Goal: Information Seeking & Learning: Learn about a topic

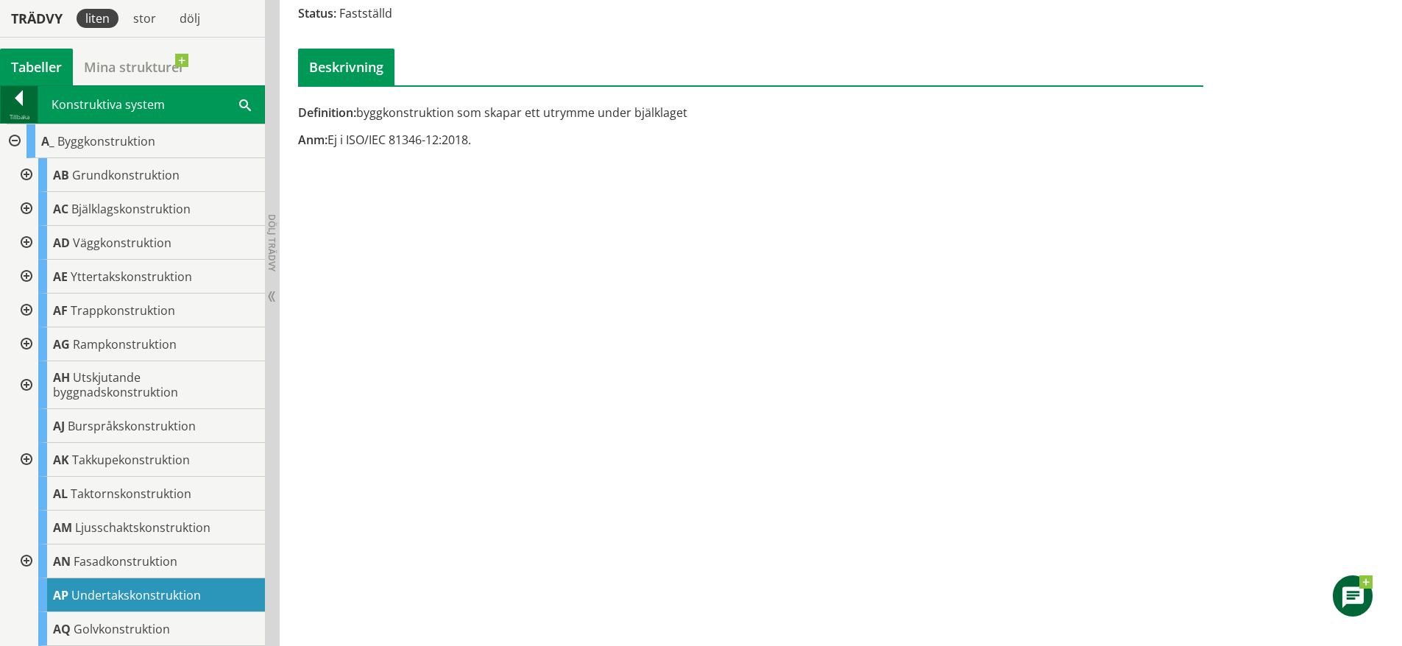
click at [21, 107] on div at bounding box center [19, 101] width 37 height 21
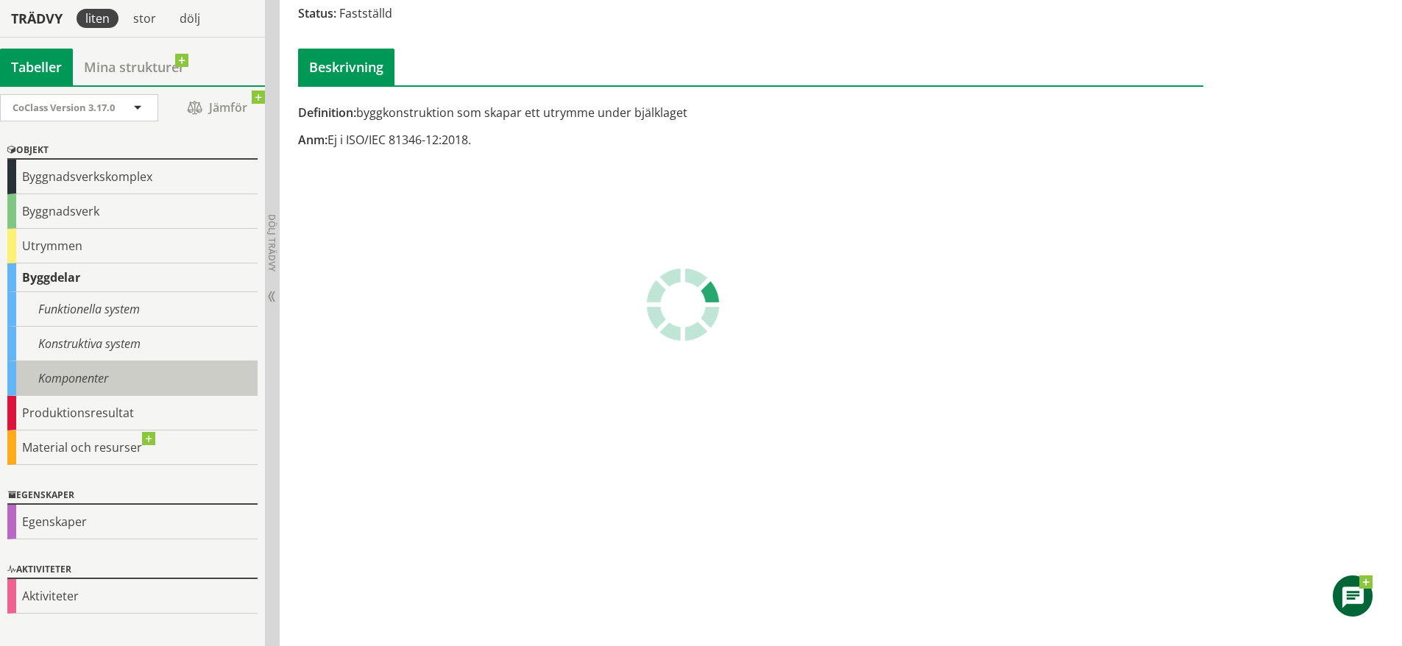
click at [97, 383] on div "Komponenter" at bounding box center [132, 378] width 250 height 35
click at [115, 389] on div "Komponenter" at bounding box center [132, 378] width 250 height 35
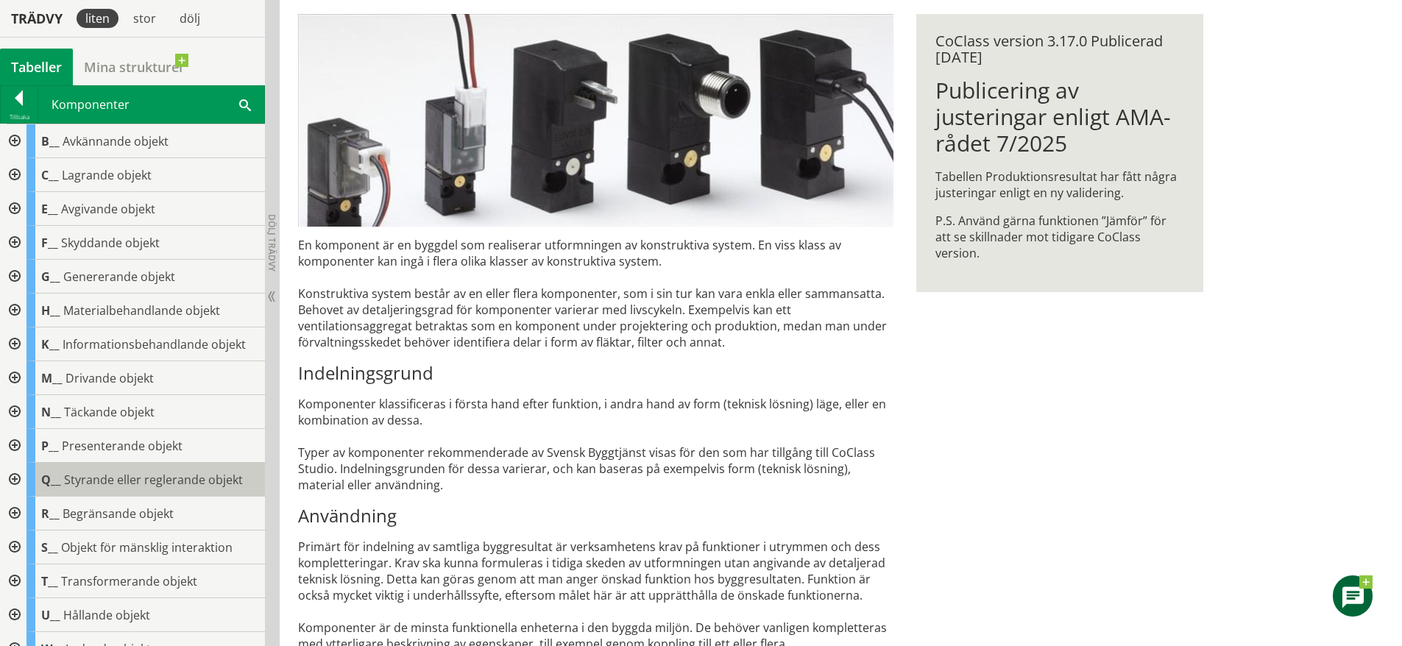
click at [157, 478] on span "Styrande eller reglerande objekt" at bounding box center [153, 480] width 179 height 16
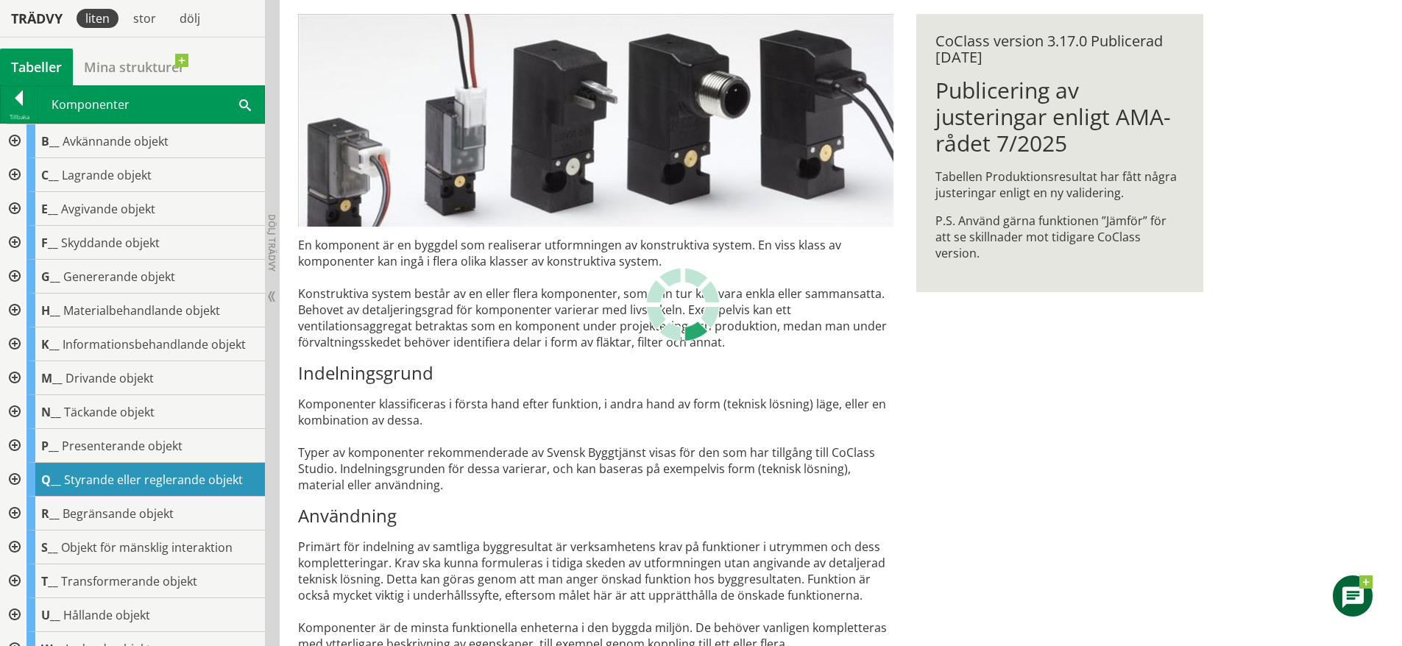
click at [7, 481] on div at bounding box center [13, 480] width 26 height 34
click at [18, 478] on div at bounding box center [13, 480] width 26 height 34
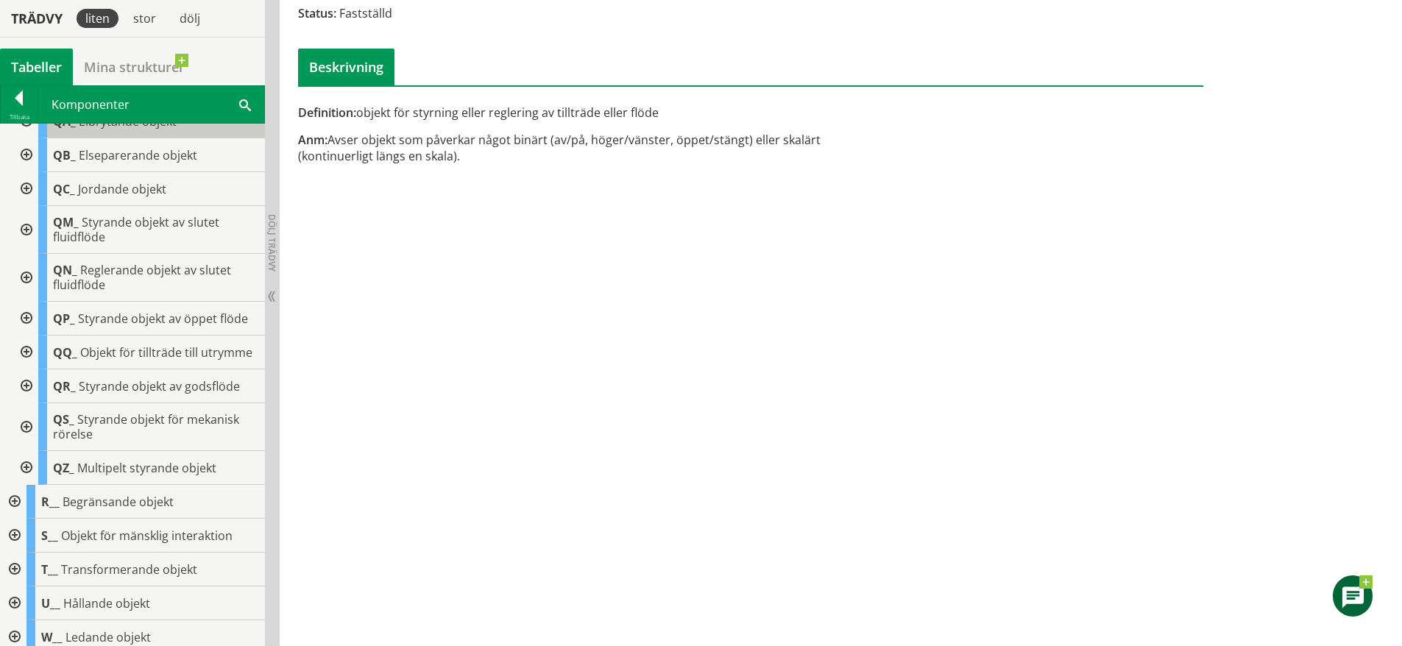
scroll to position [394, 0]
click at [29, 353] on div at bounding box center [25, 350] width 26 height 34
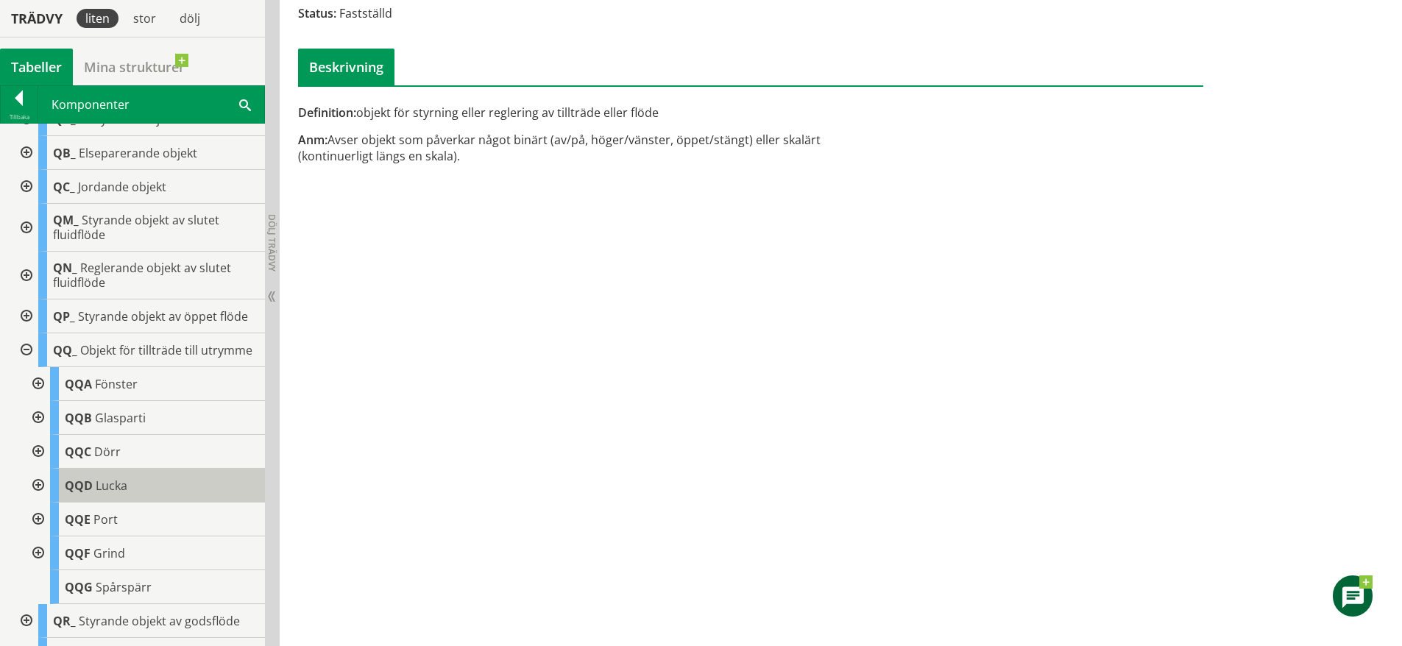
click at [139, 489] on div "QQD Lucka" at bounding box center [157, 486] width 215 height 34
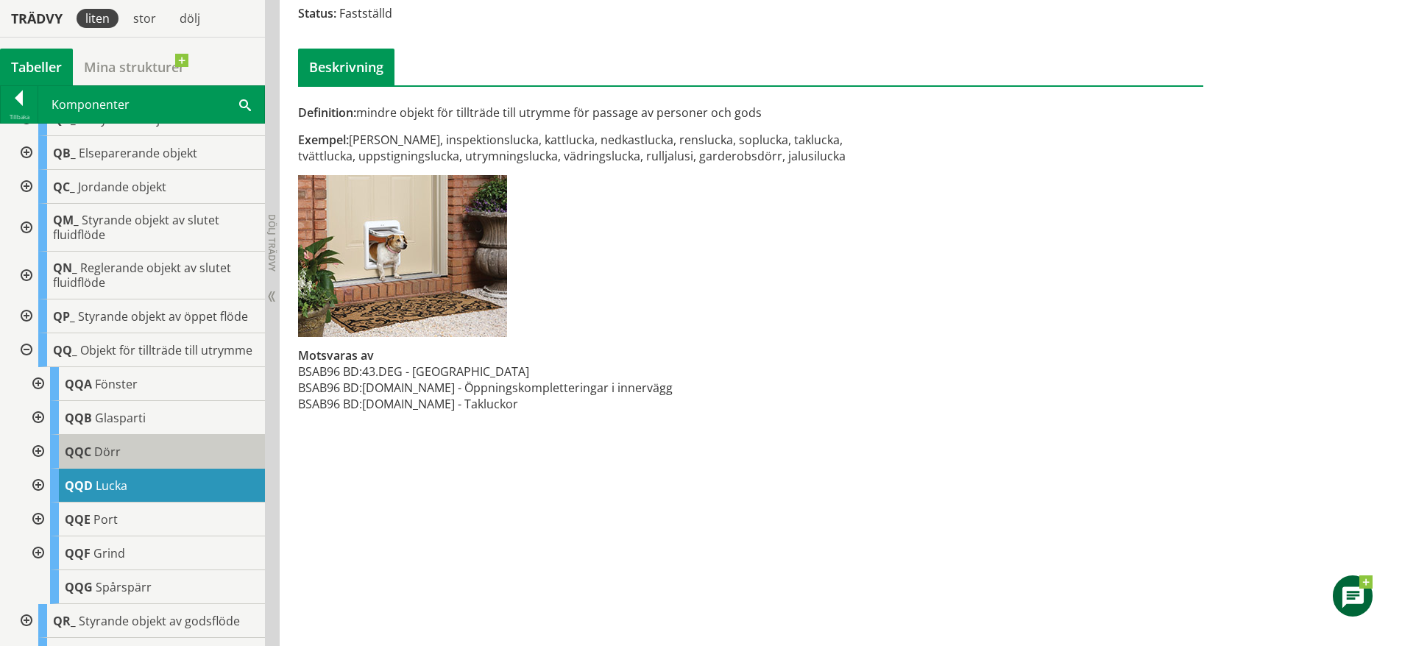
click at [141, 461] on div "QQC Dörr" at bounding box center [157, 452] width 215 height 34
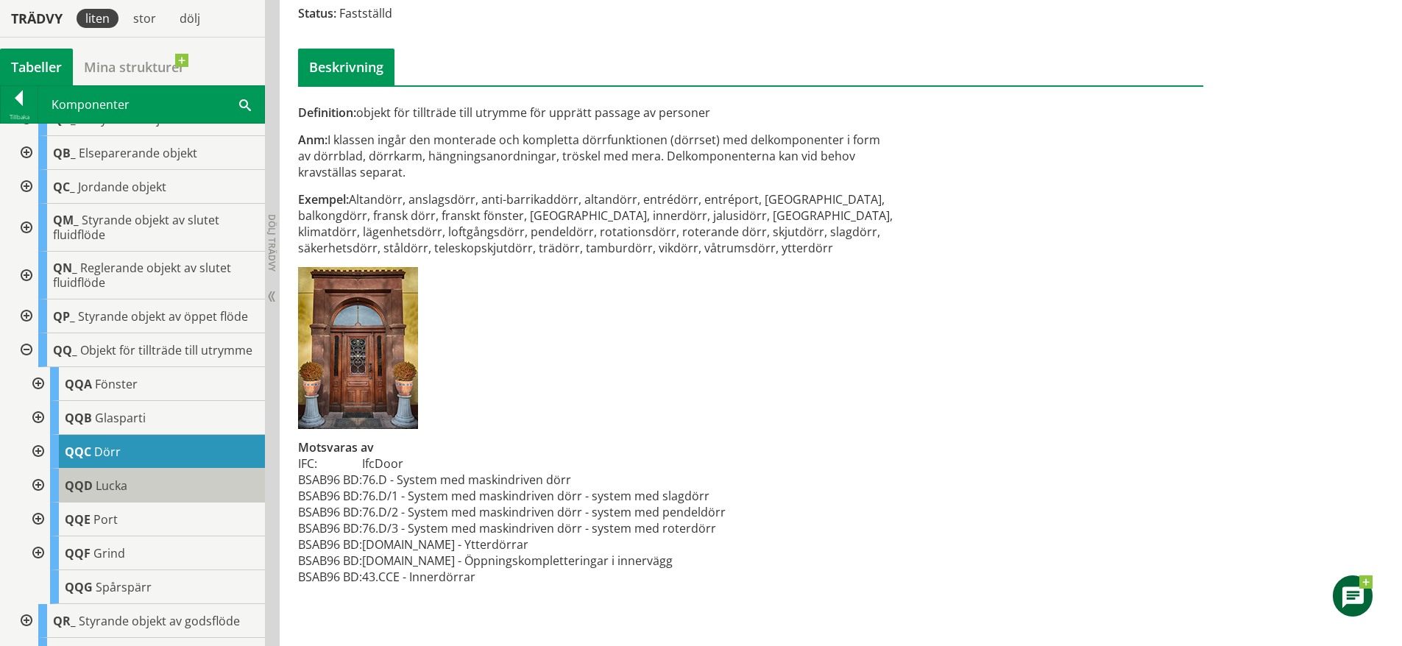
click at [134, 495] on div "QQD Lucka" at bounding box center [157, 486] width 215 height 34
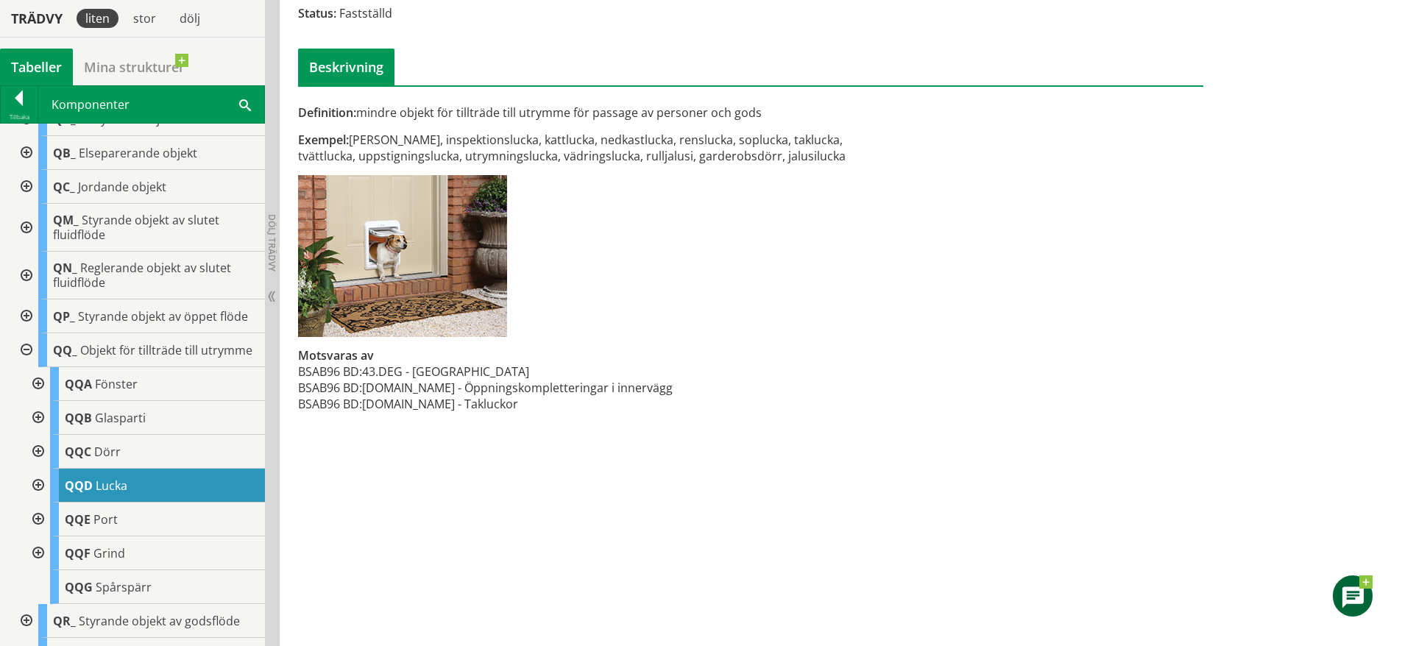
click at [1131, 166] on div "Definition: mindre objekt för tillträde till utrymme för passage av personer oc…" at bounding box center [750, 183] width 927 height 489
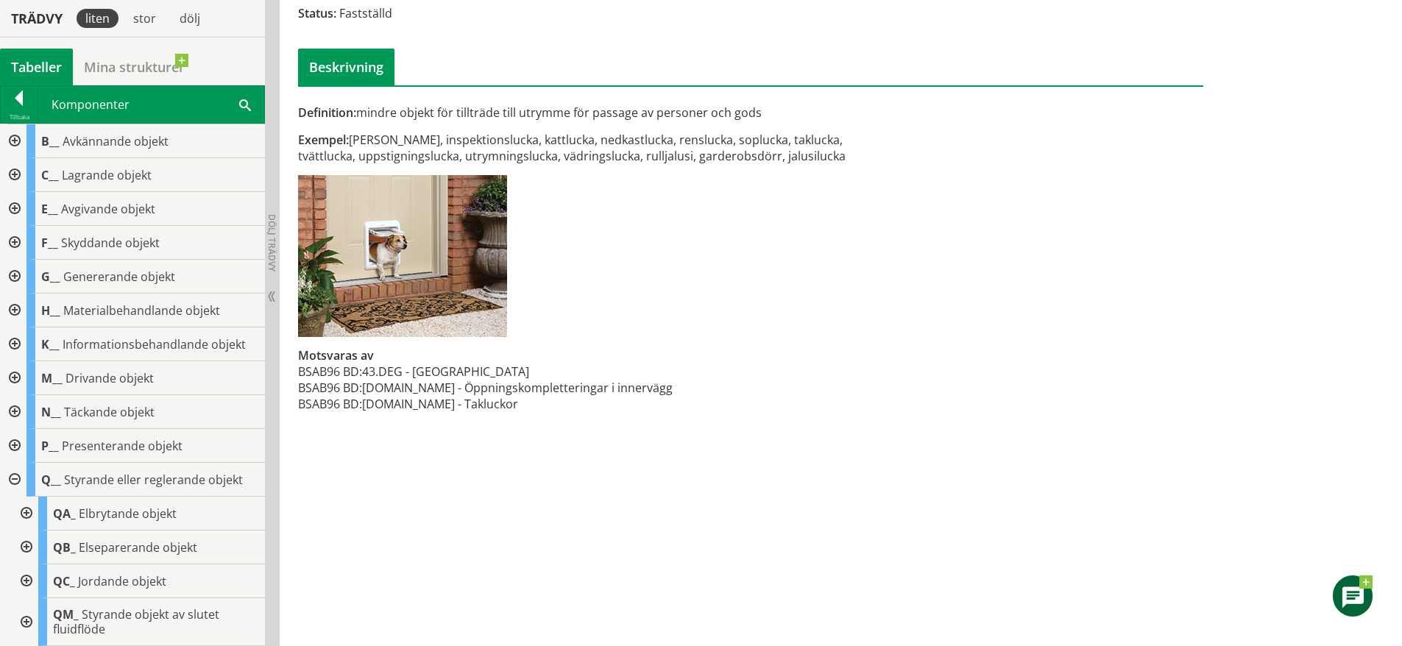
click at [15, 484] on div at bounding box center [13, 480] width 26 height 34
click at [17, 437] on div at bounding box center [13, 446] width 26 height 34
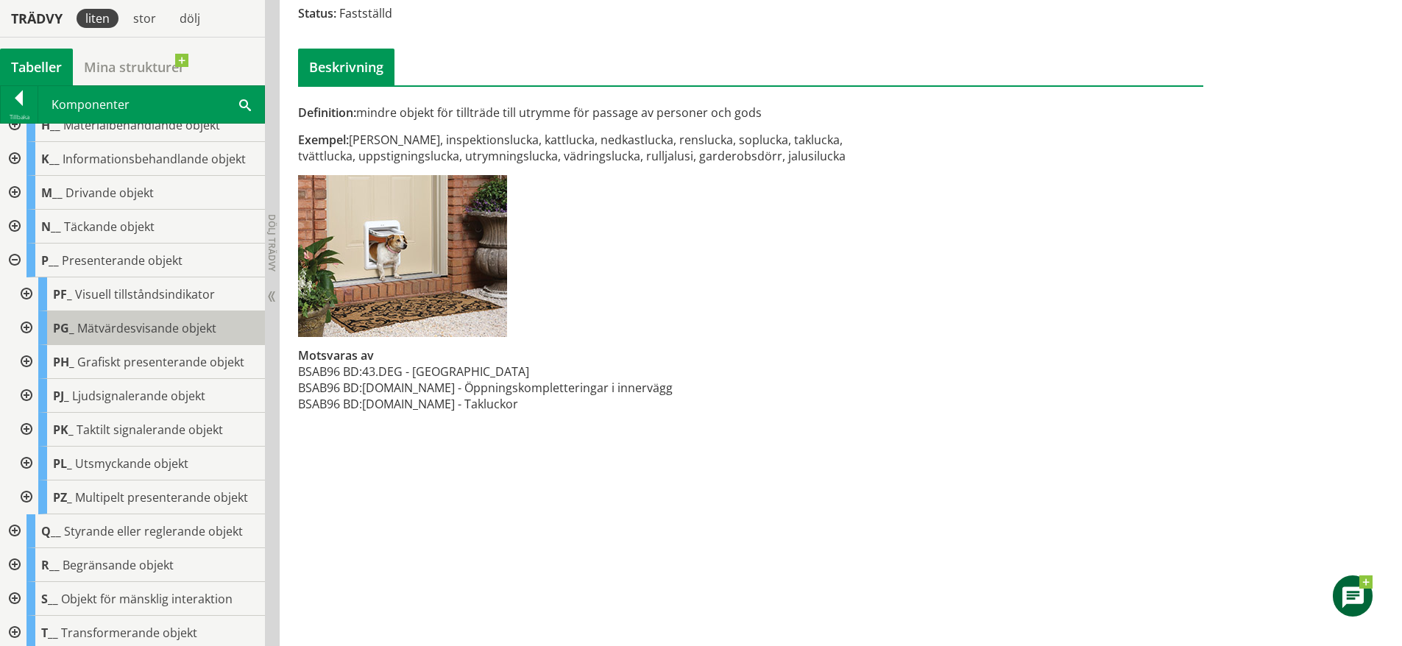
scroll to position [117, 0]
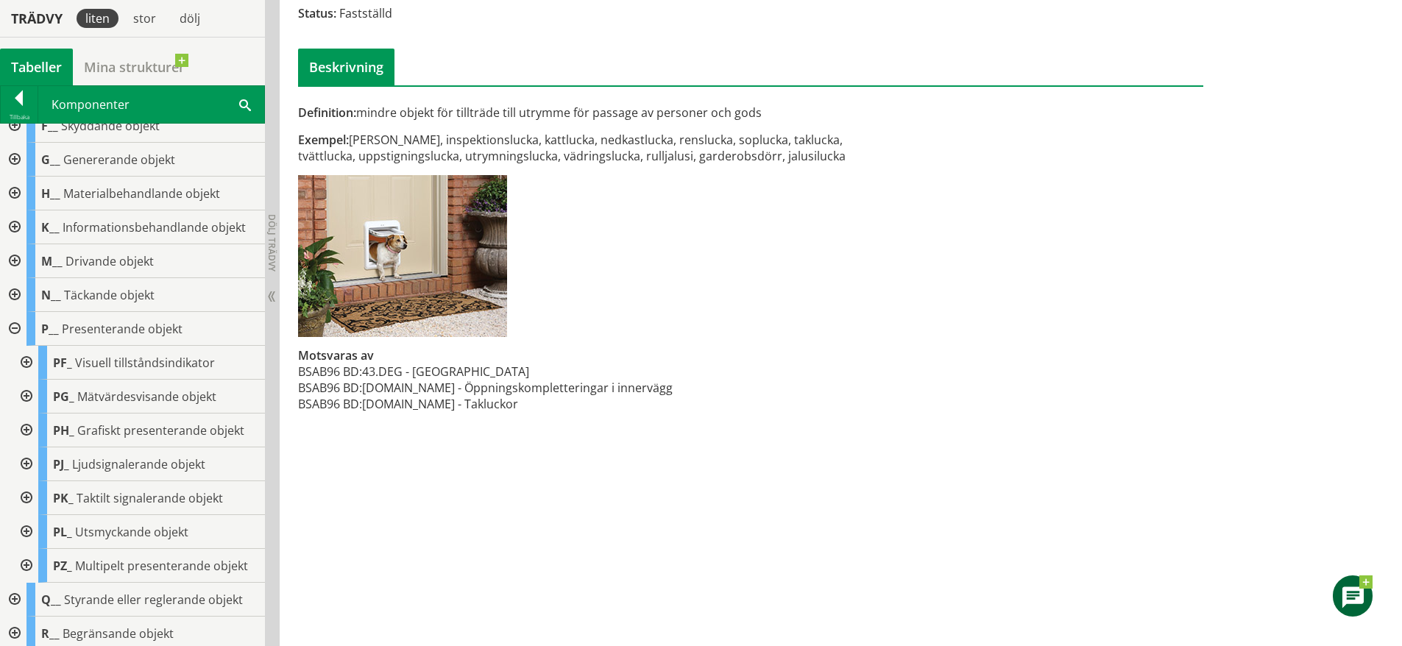
click at [15, 323] on div at bounding box center [13, 329] width 26 height 34
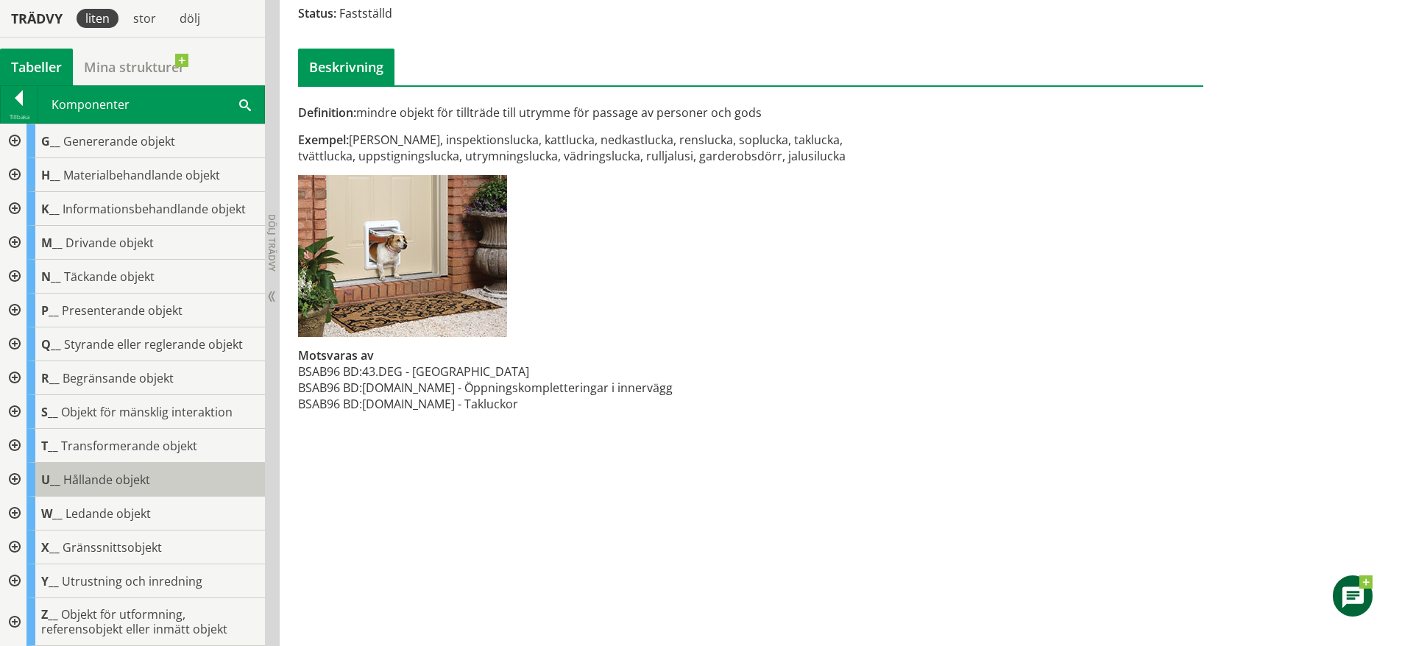
scroll to position [135, 0]
